Goal: Find specific page/section: Find specific page/section

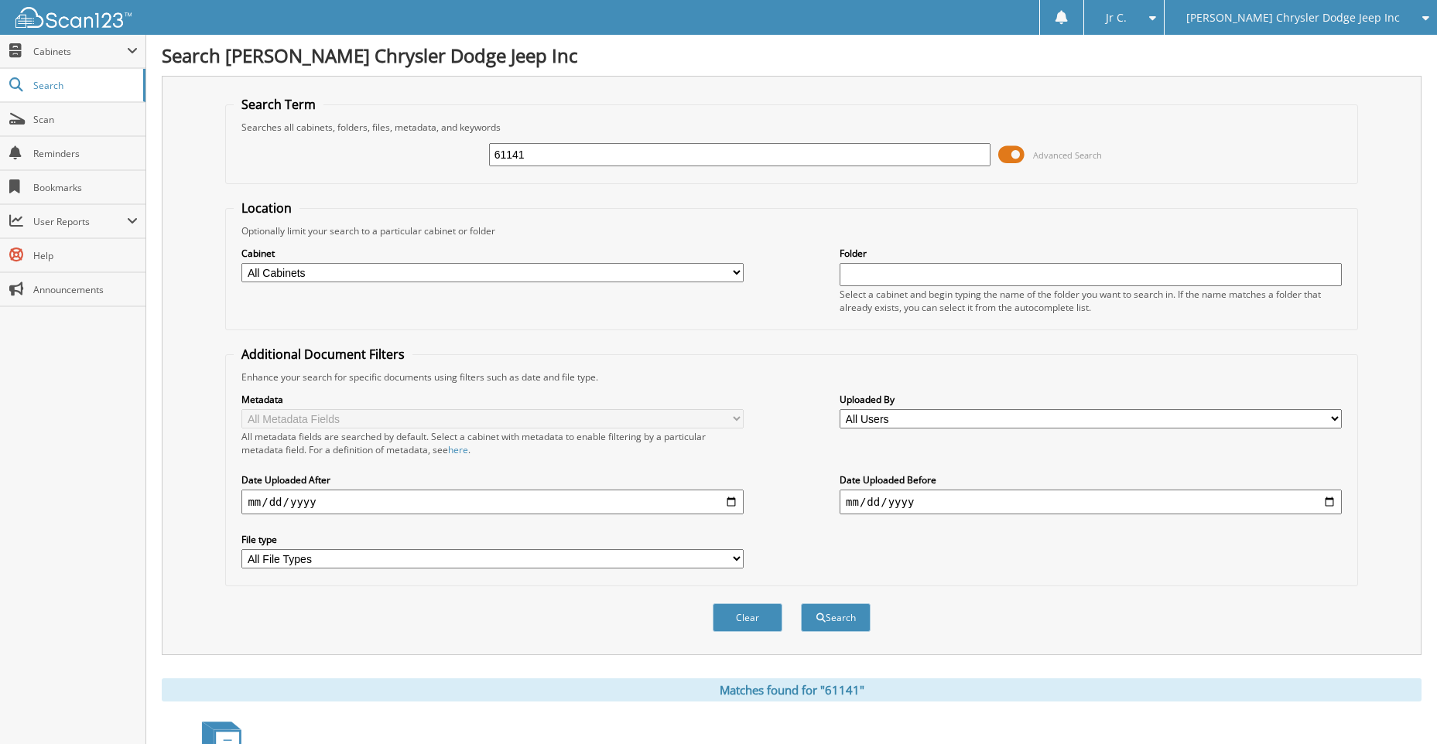
drag, startPoint x: 538, startPoint y: 150, endPoint x: 482, endPoint y: 159, distance: 56.5
click at [482, 159] on div "61141 Advanced Search" at bounding box center [791, 155] width 1115 height 42
type input "60569"
click at [801, 604] on button "Search" at bounding box center [836, 618] width 70 height 29
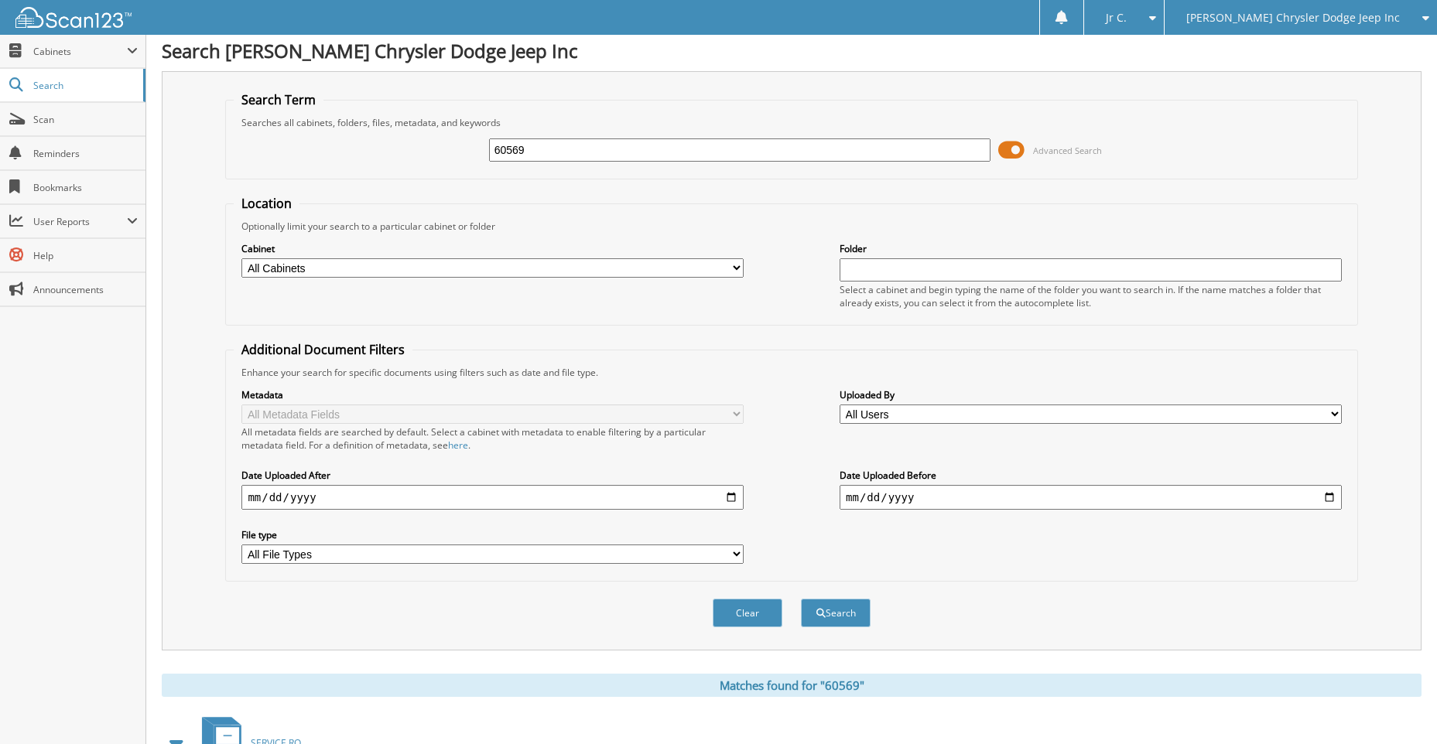
scroll to position [232, 0]
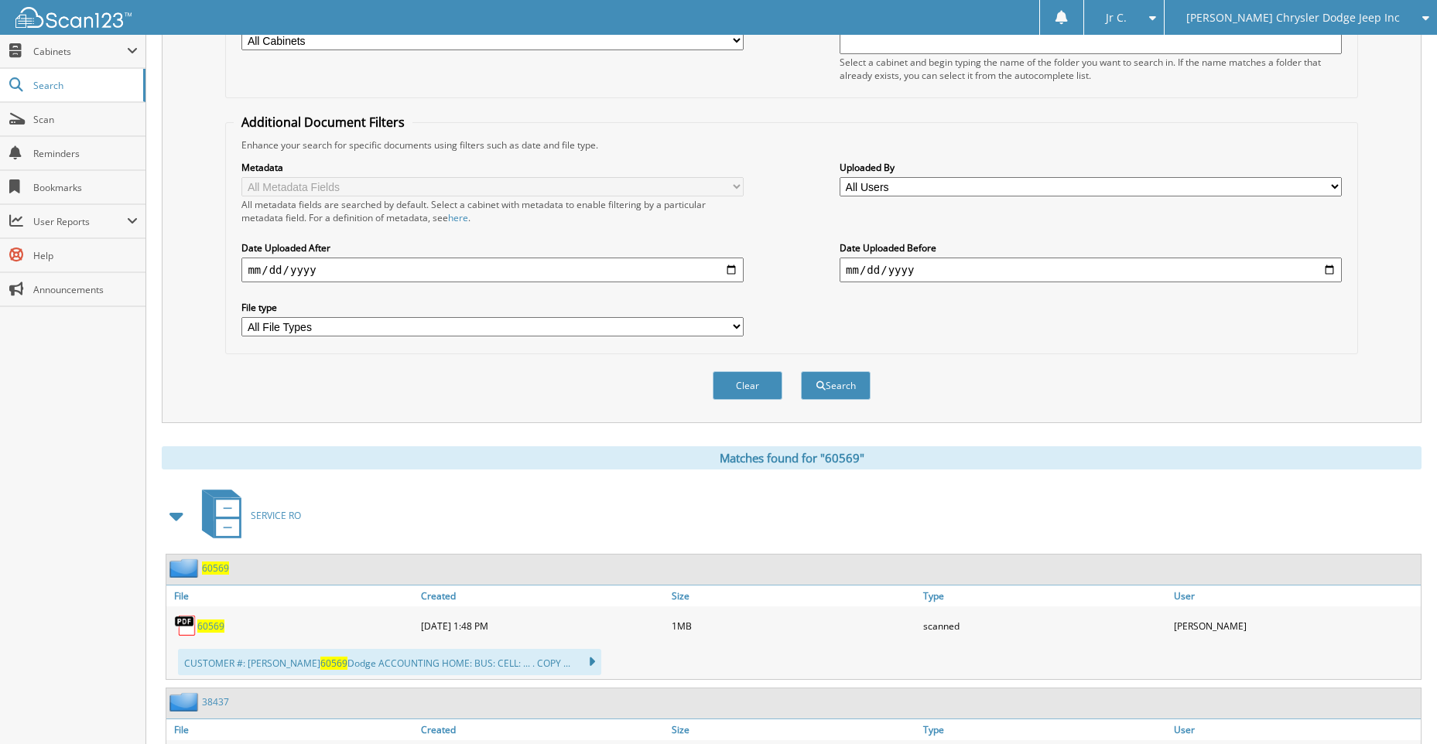
click at [199, 632] on span "60569" at bounding box center [210, 626] width 27 height 13
